Goal: Information Seeking & Learning: Check status

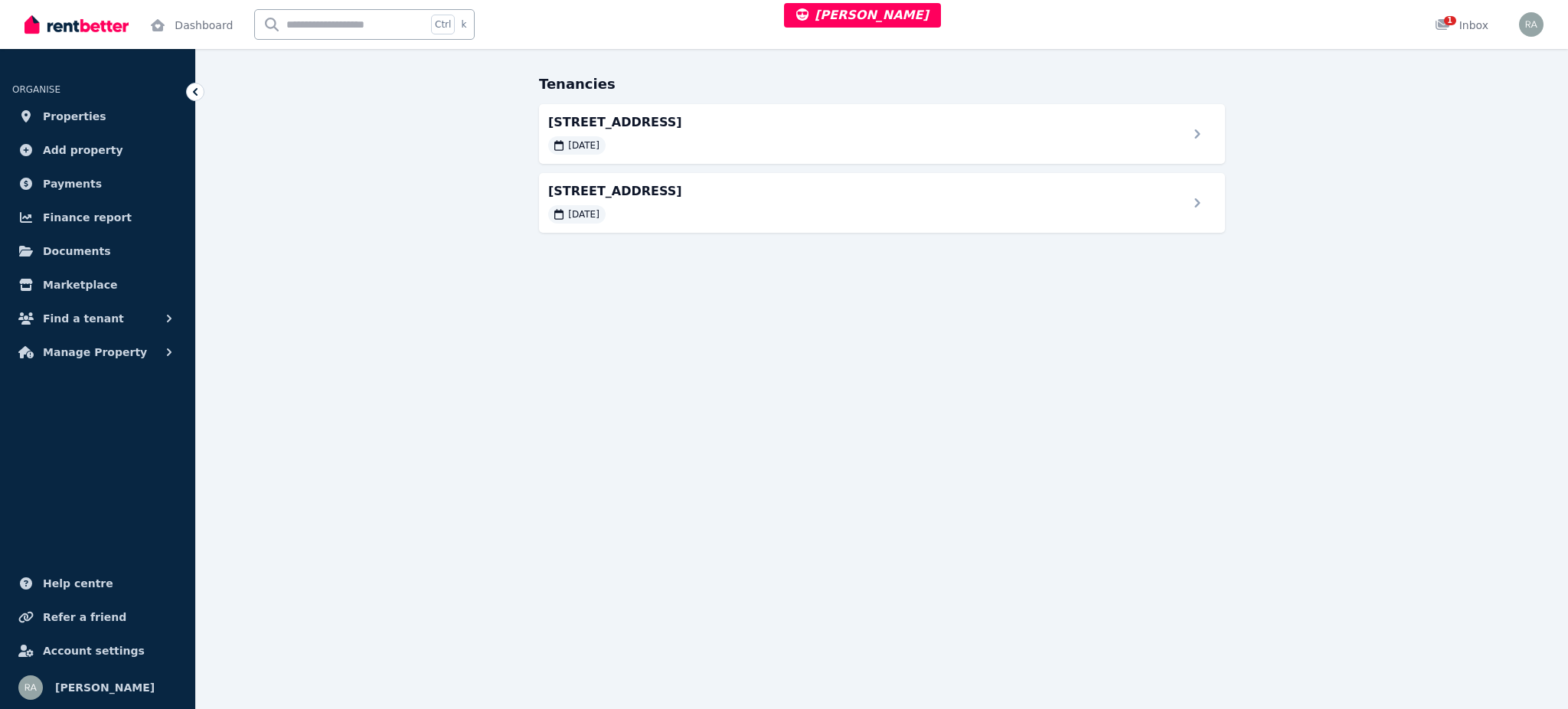
click at [737, 240] on div "Tenancies 99 Old South Head Rd, Bondi Junction 09/09/2024 99 Old South Head Rd,…" at bounding box center [881, 167] width 1372 height 187
click at [737, 212] on div "09/09/2024" at bounding box center [863, 214] width 643 height 19
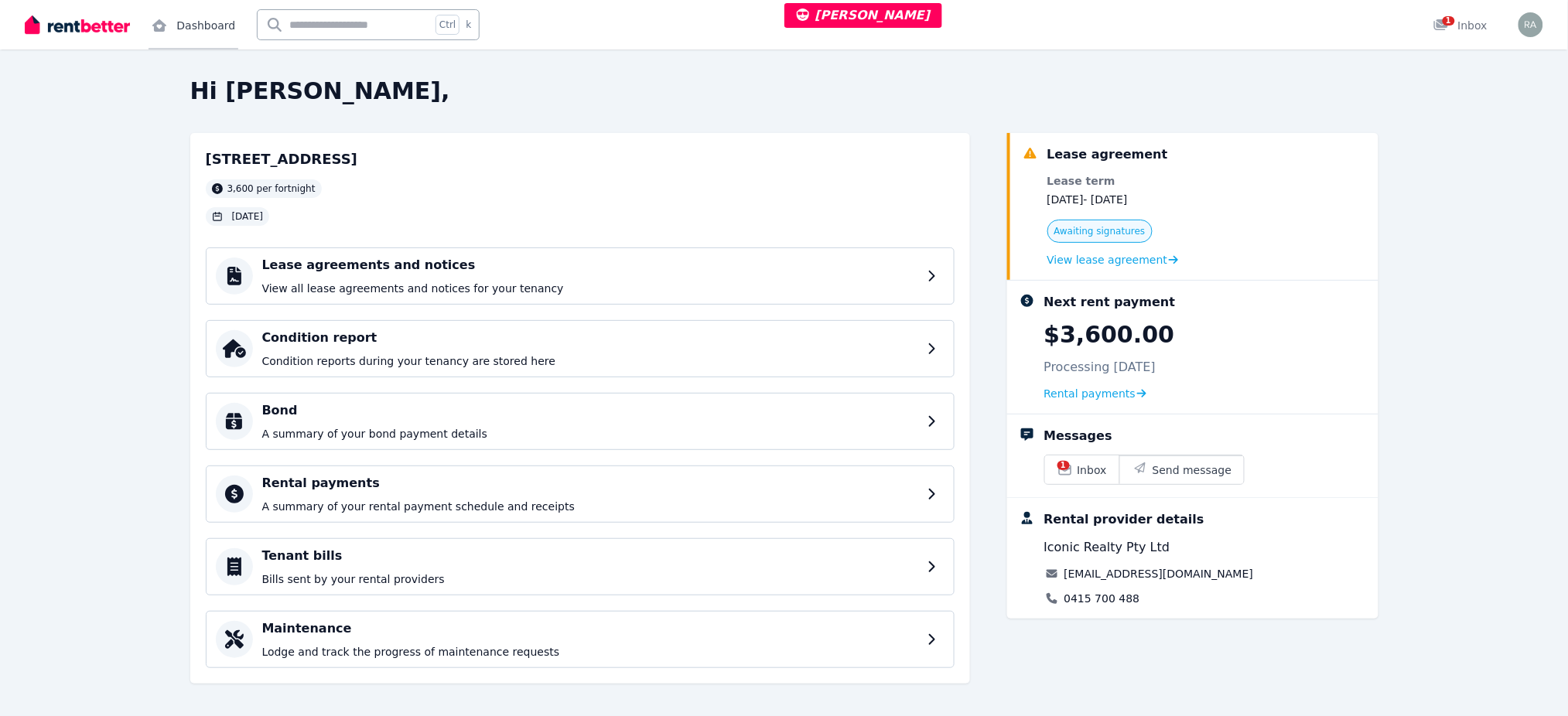
click at [205, 15] on link "Dashboard" at bounding box center [193, 25] width 90 height 50
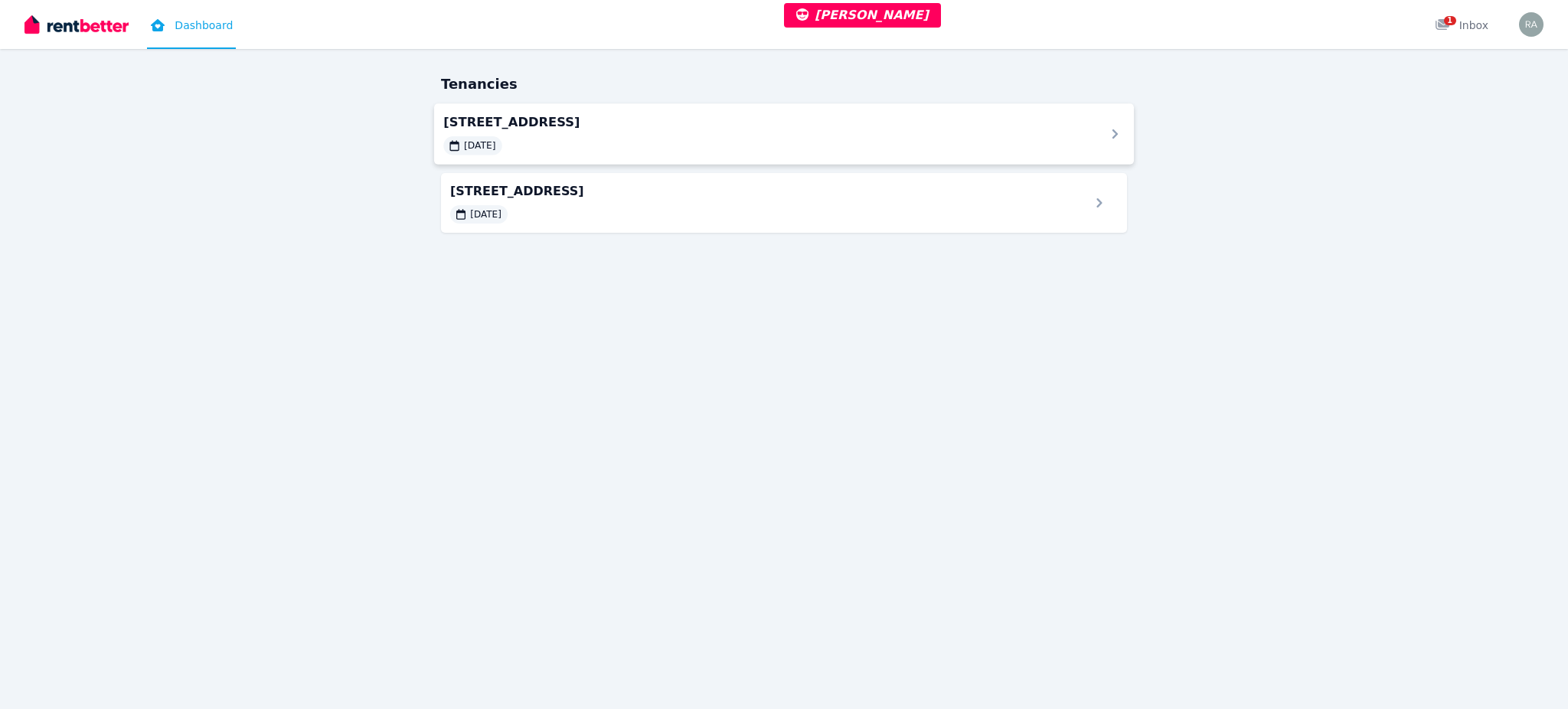
click at [744, 136] on div "09/09/2024" at bounding box center [765, 146] width 643 height 19
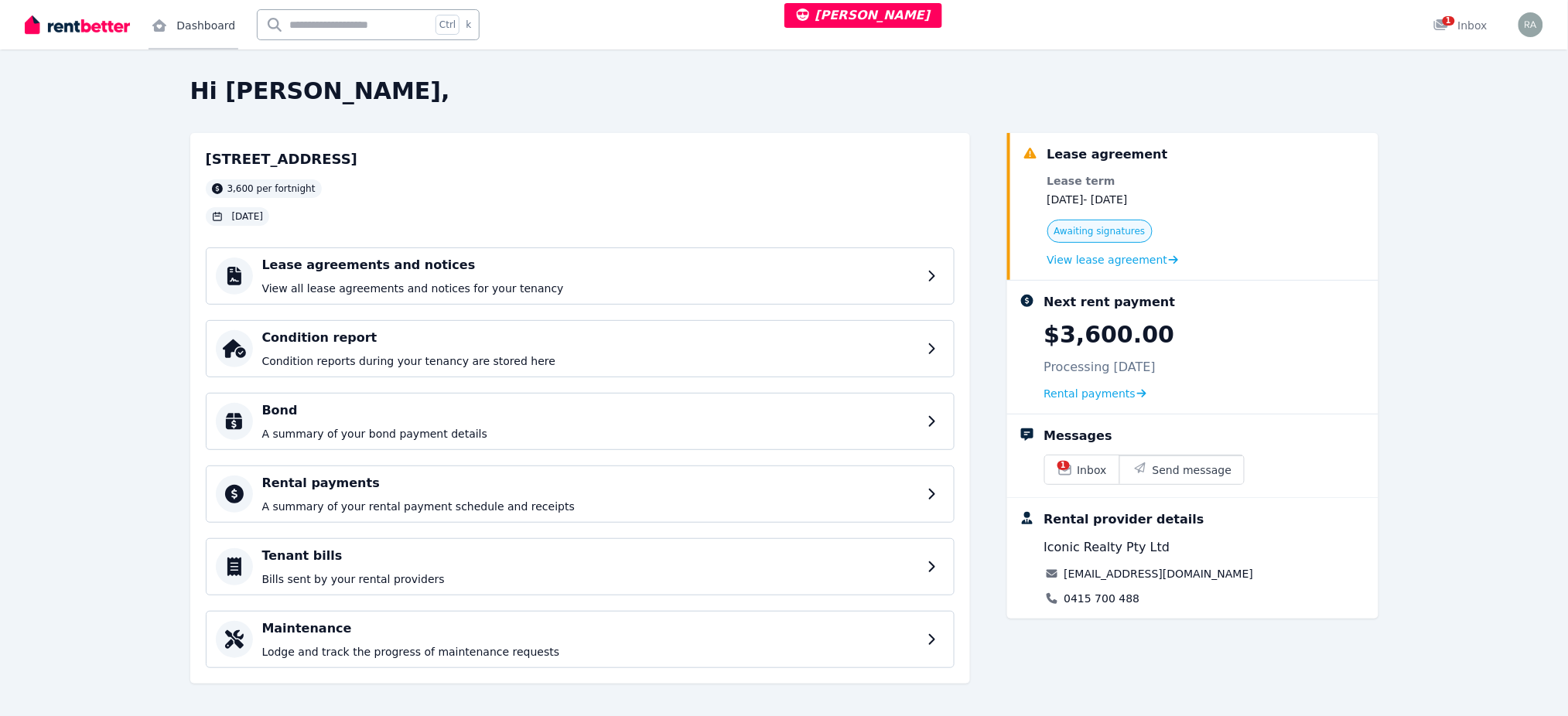
click at [205, 24] on link "Dashboard" at bounding box center [193, 25] width 90 height 50
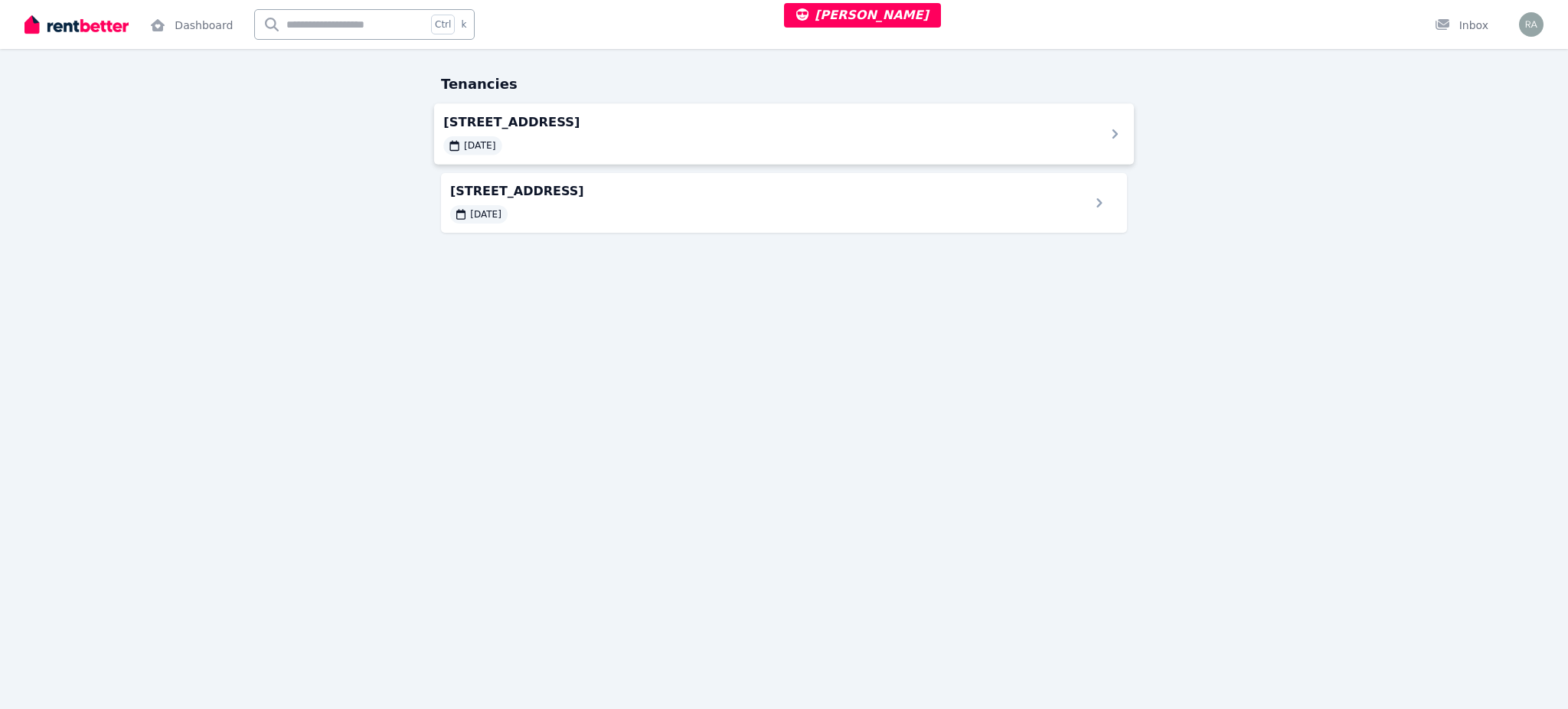
click at [593, 130] on span "[STREET_ADDRESS]" at bounding box center [765, 122] width 643 height 19
click at [688, 225] on div "[STREET_ADDRESS] [DATE]" at bounding box center [784, 202] width 699 height 61
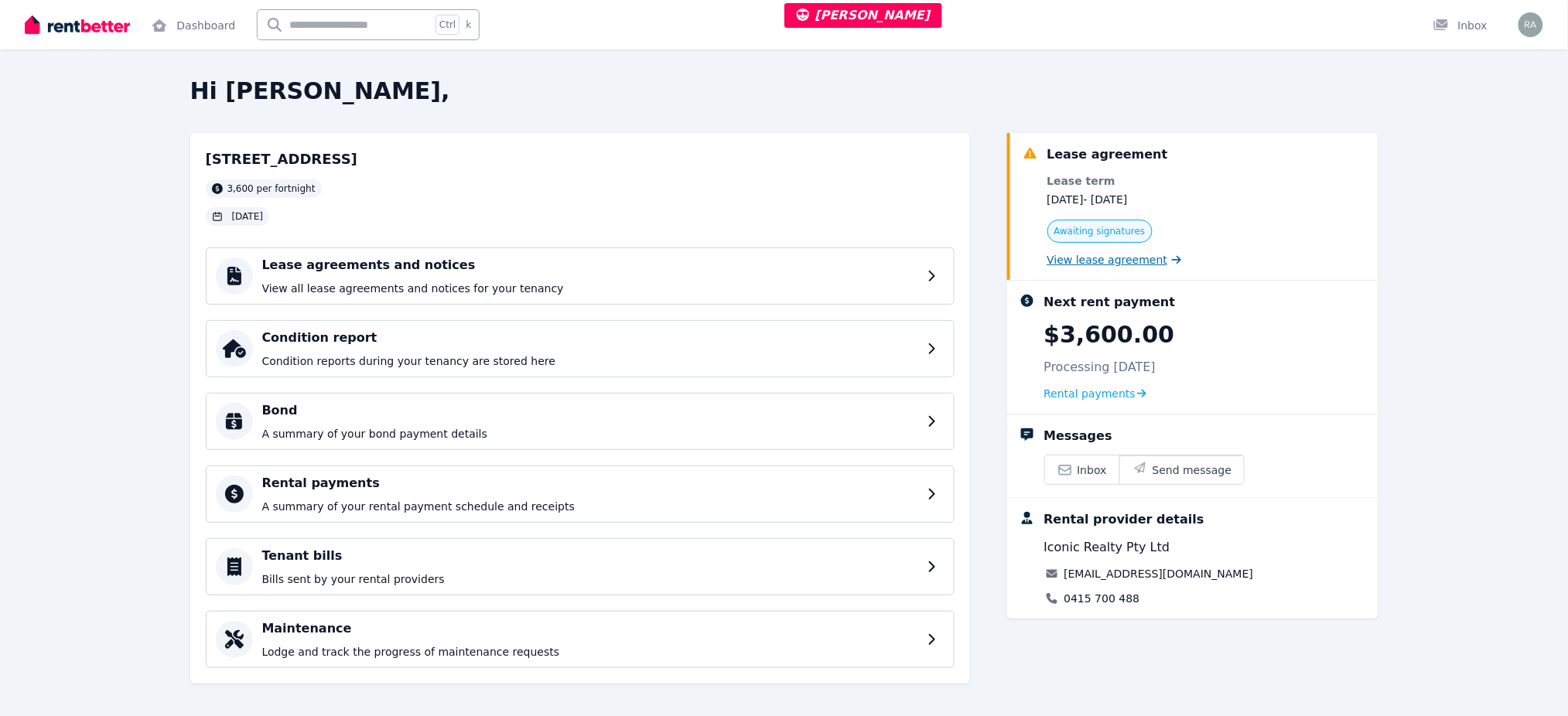
click at [1129, 259] on span "View lease agreement" at bounding box center [1107, 260] width 121 height 15
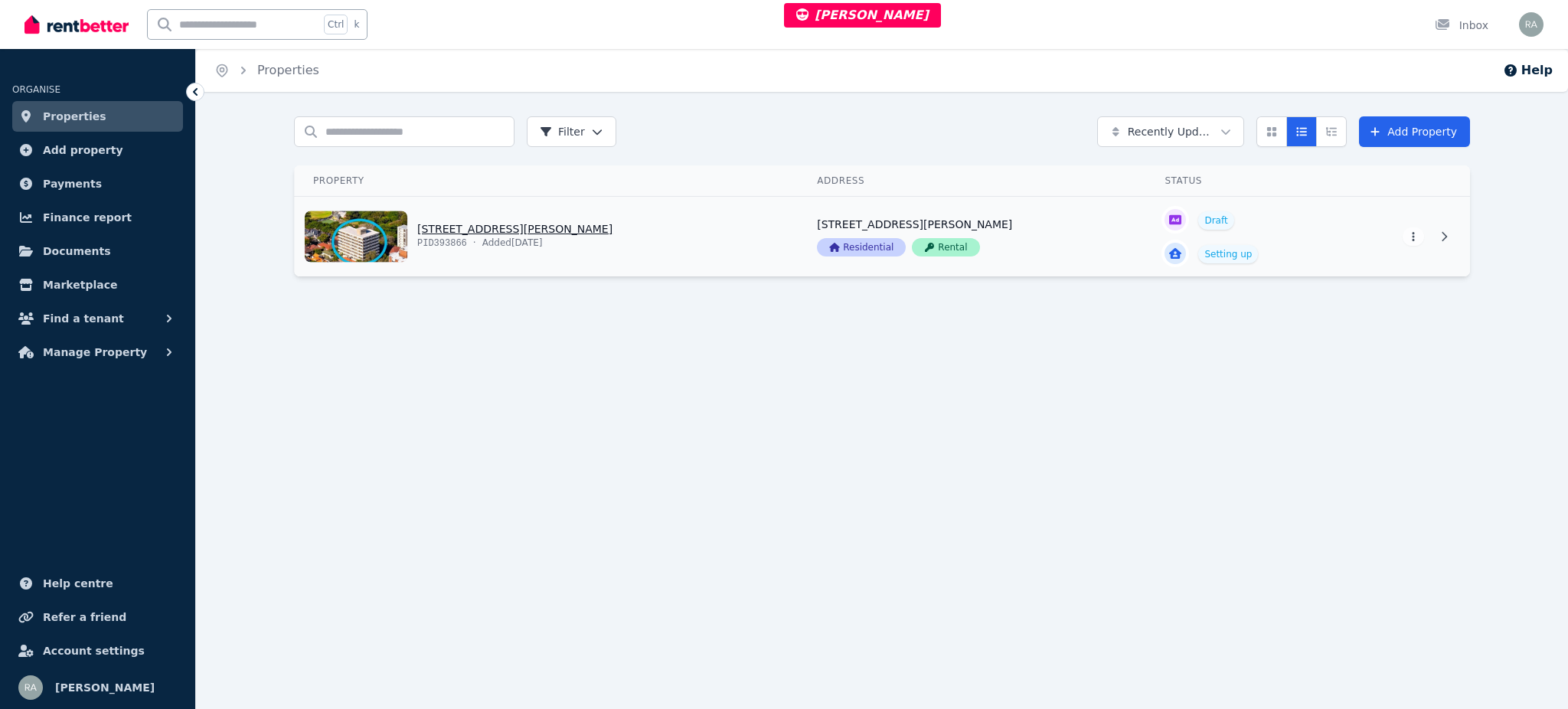
click at [711, 242] on link "View property details" at bounding box center [546, 236] width 504 height 80
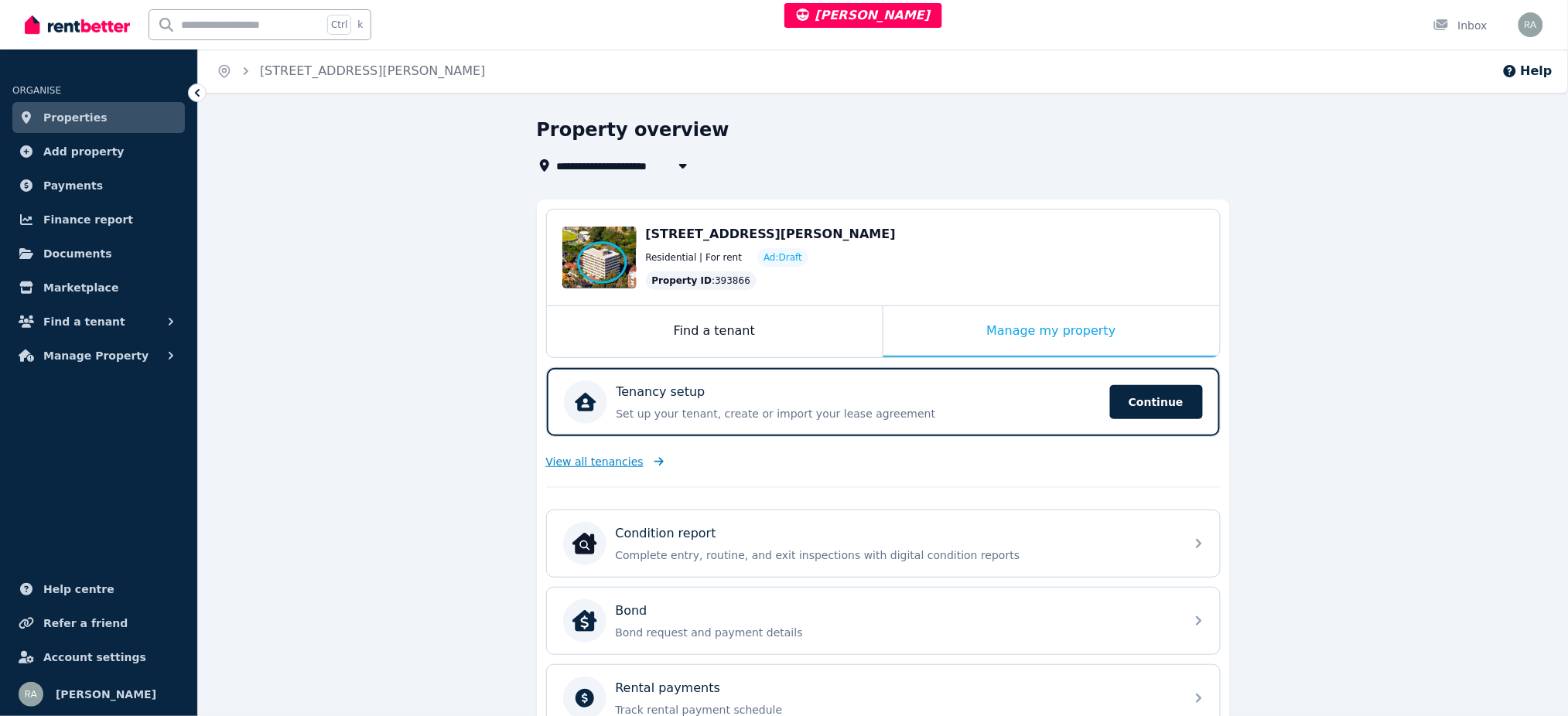
click at [593, 457] on span "View all tenancies" at bounding box center [595, 462] width 98 height 15
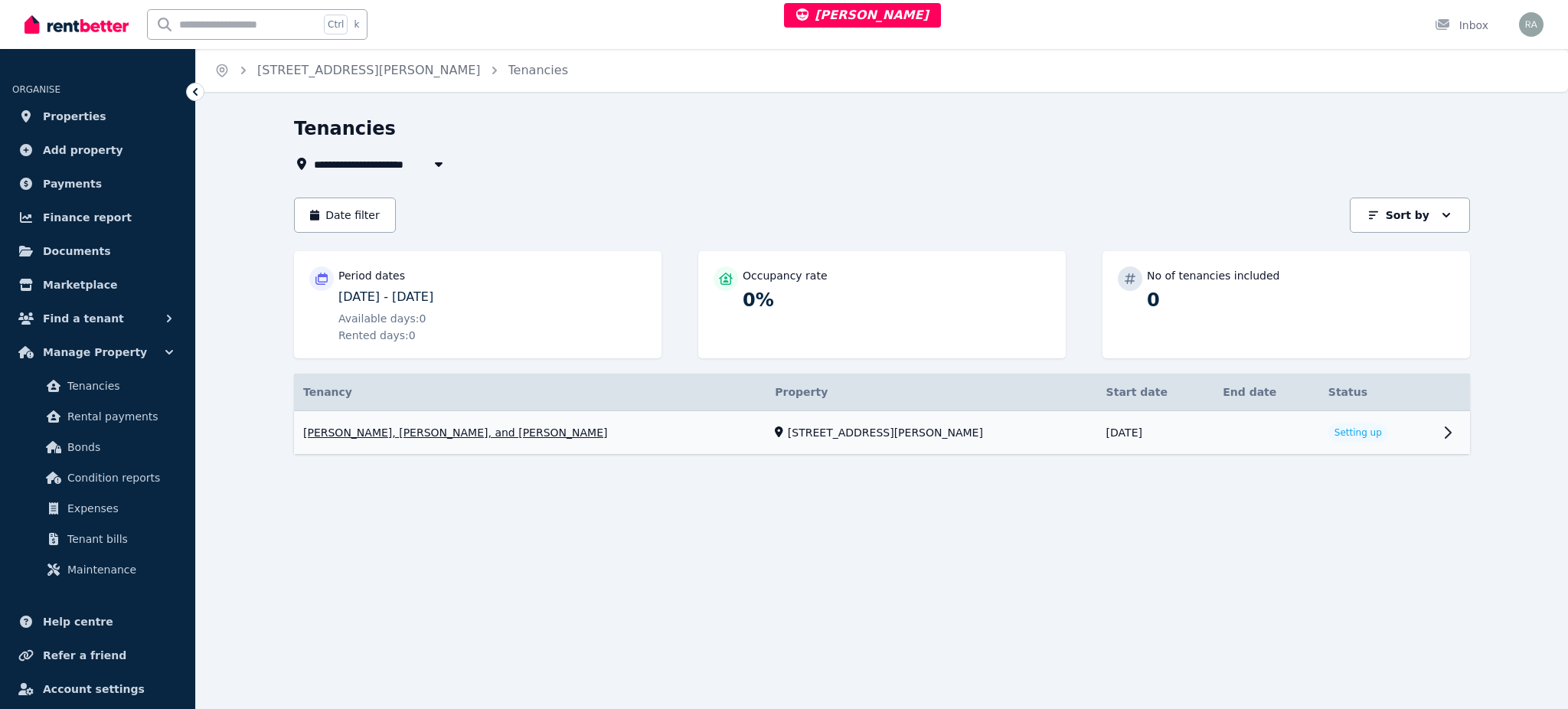
click at [907, 433] on link "View property details" at bounding box center [881, 434] width 1176 height 44
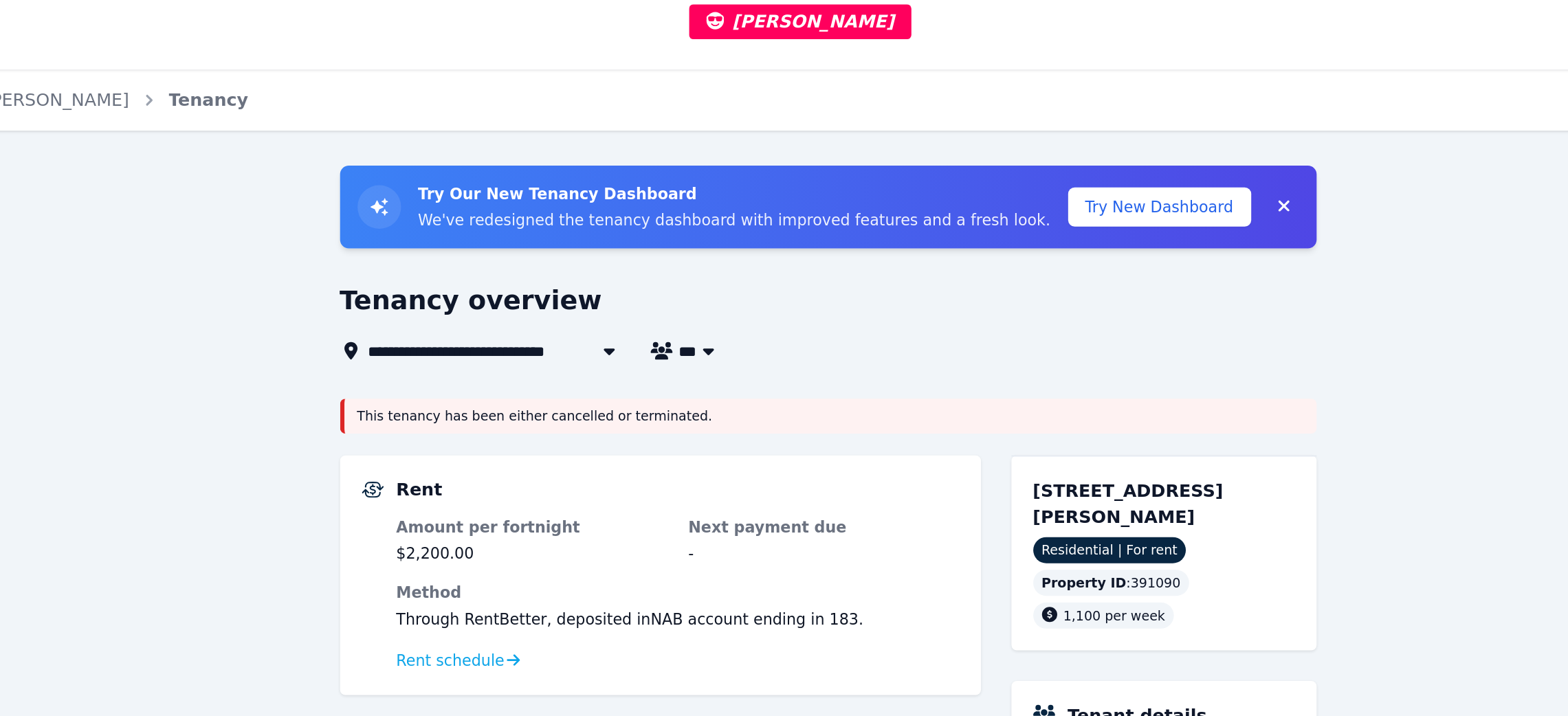
click at [988, 212] on div "**********" at bounding box center [867, 204] width 607 height 51
click at [778, 224] on span "..." at bounding box center [795, 221] width 33 height 17
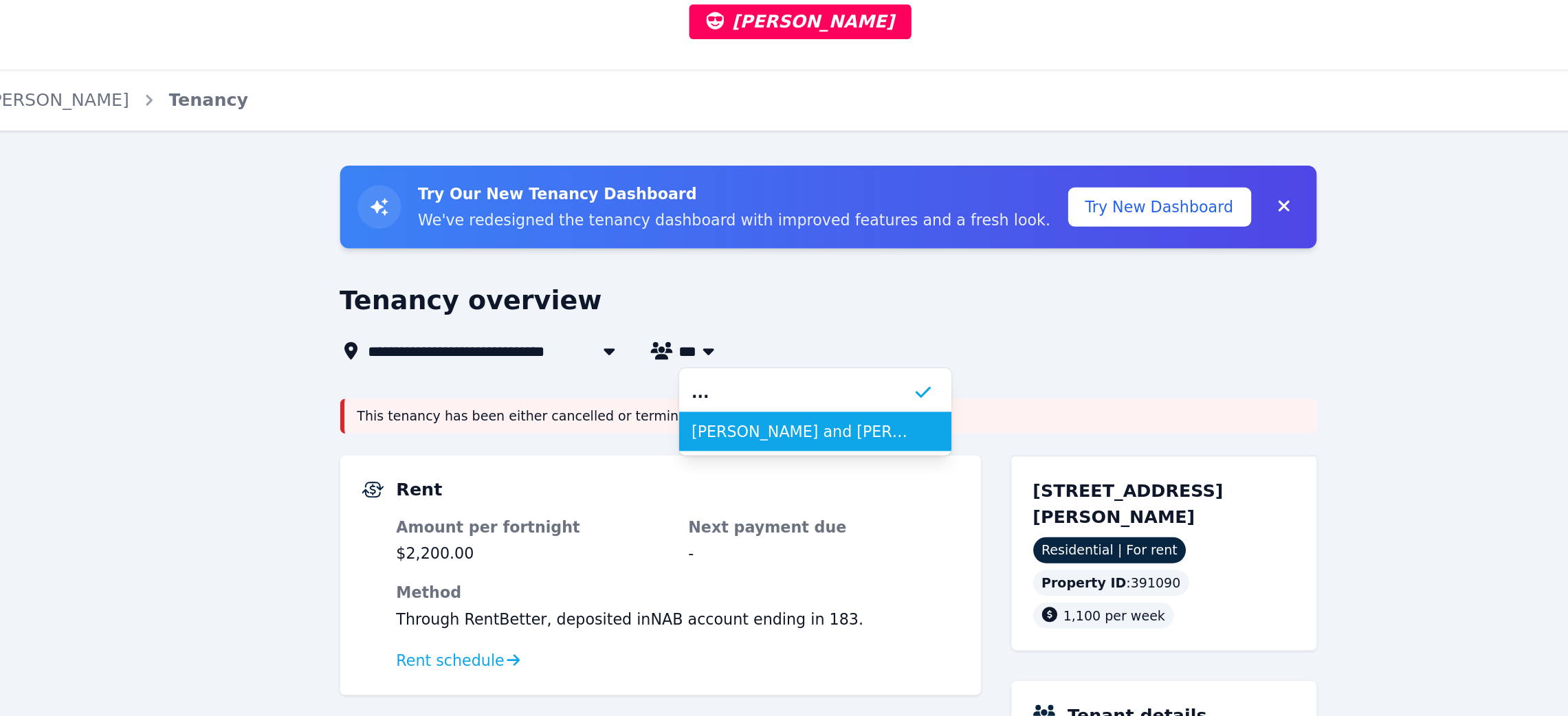
click at [813, 269] on span "Younes Marrakchi Yatimi and Selim Mohamed Claude Abdesselem" at bounding box center [855, 272] width 139 height 14
type input "**********"
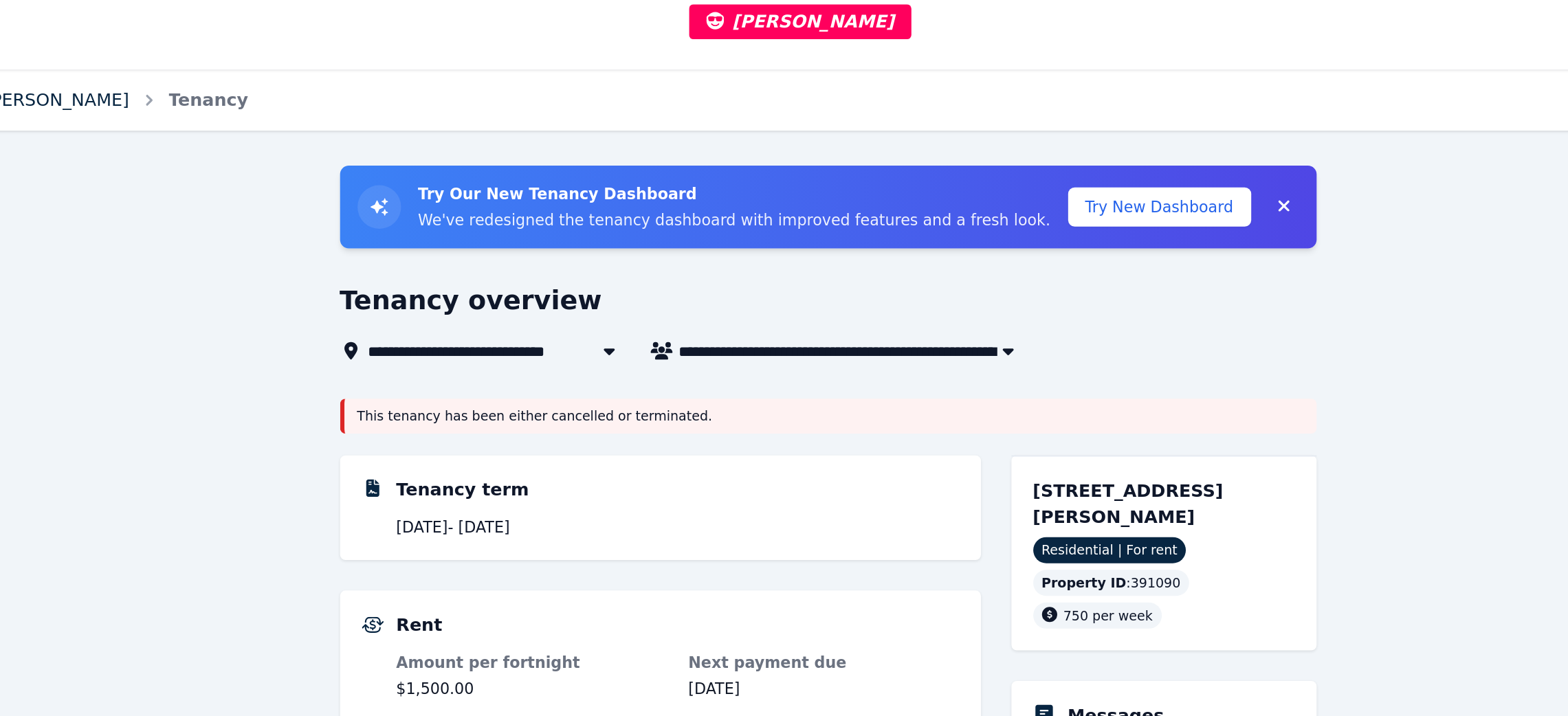
click at [377, 65] on link "2/11 Gould St, North Bondi - 128" at bounding box center [331, 62] width 201 height 13
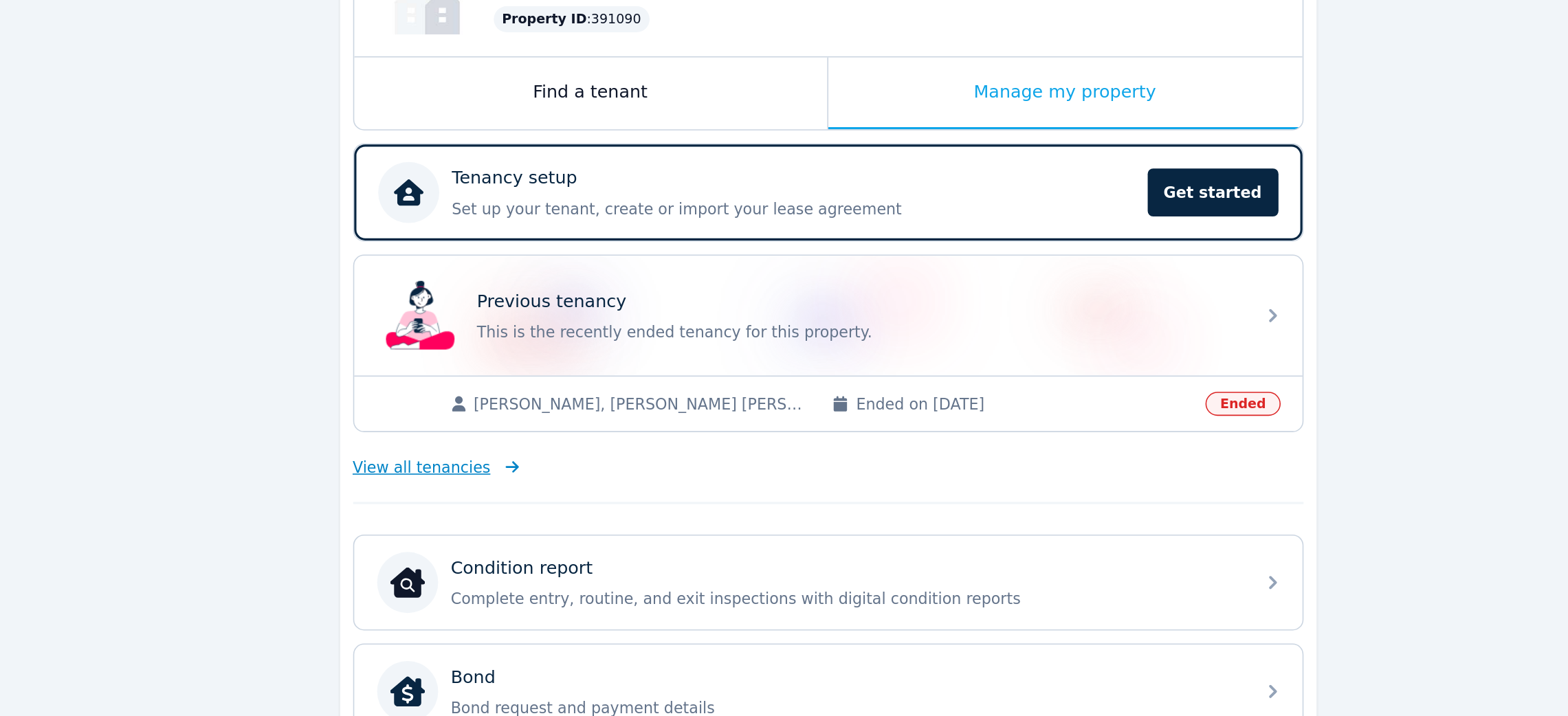
click at [627, 521] on span "View all tenancies" at bounding box center [616, 527] width 87 height 14
